Goal: Obtain resource: Download file/media

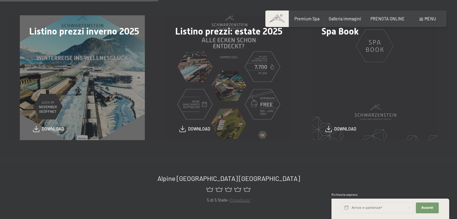
scroll to position [180, 0]
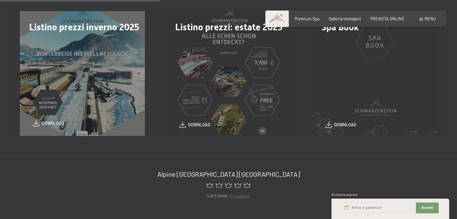
click at [47, 122] on span "download" at bounding box center [53, 123] width 22 height 6
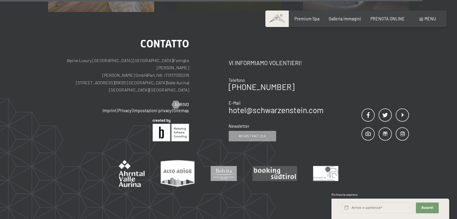
scroll to position [511, 0]
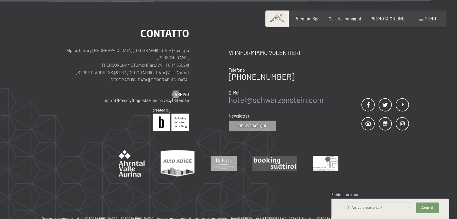
click at [295, 95] on link "hotel@ no-spam. schwarzenstein. no-spam. com" at bounding box center [276, 99] width 95 height 9
click at [331, 90] on div "Contatto Vi informiamo volentieri! Telefono +39 0474 674100 E-Mail hotel@ no-sp…" at bounding box center [319, 79] width 181 height 103
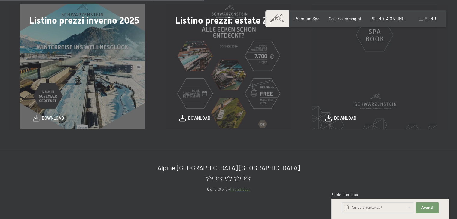
scroll to position [121, 0]
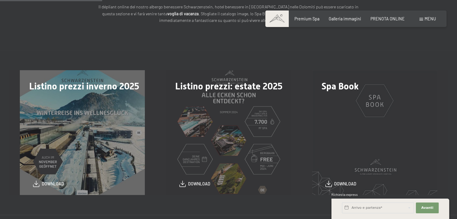
click at [83, 150] on div "Listino prezzi inverno 2025 download" at bounding box center [82, 132] width 146 height 125
click at [91, 104] on div "Listino prezzi inverno 2025 download" at bounding box center [82, 132] width 146 height 125
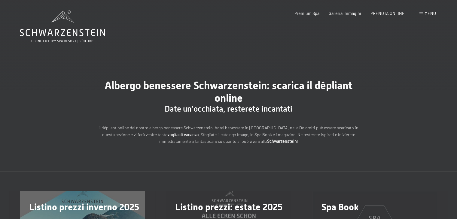
drag, startPoint x: 106, startPoint y: 31, endPoint x: 15, endPoint y: 33, distance: 91.0
click at [17, 29] on main "Albergo benessere Schwarzenstein: scarica il dépliant online Date un’occhiata, …" at bounding box center [228, 168] width 457 height 336
click at [351, 12] on span "Galleria immagini" at bounding box center [345, 12] width 32 height 5
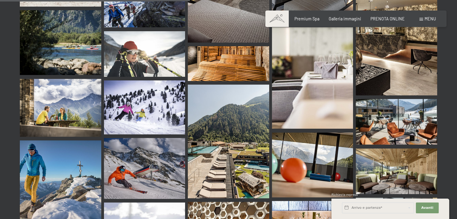
scroll to position [2712, 0]
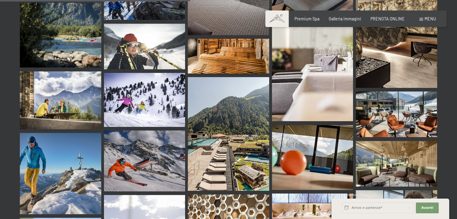
click at [220, 121] on img at bounding box center [228, 134] width 81 height 114
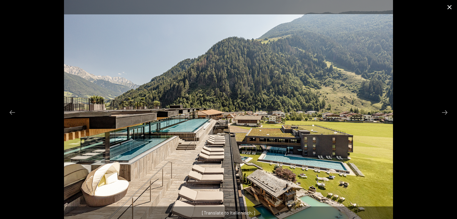
click at [448, 7] on button "Close gallery" at bounding box center [449, 7] width 15 height 14
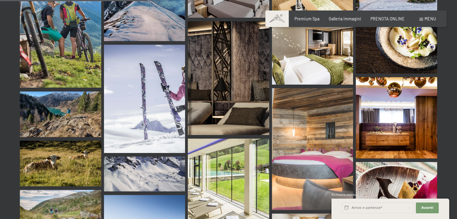
scroll to position [2111, 0]
